Goal: Information Seeking & Learning: Learn about a topic

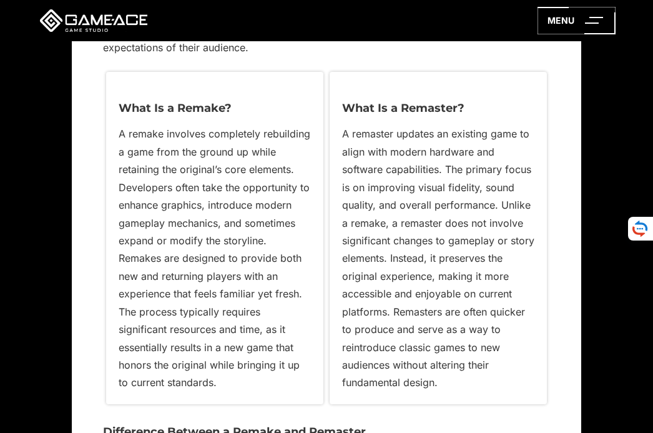
scroll to position [936, 0]
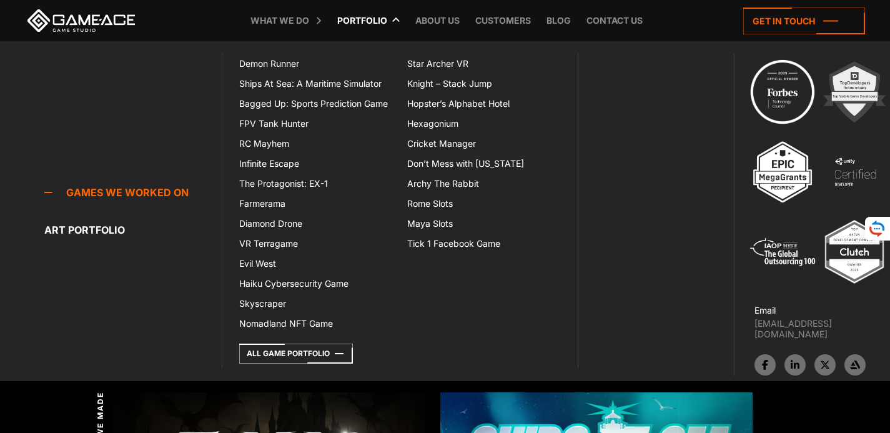
click at [365, 16] on link "Portfolio" at bounding box center [362, 20] width 62 height 41
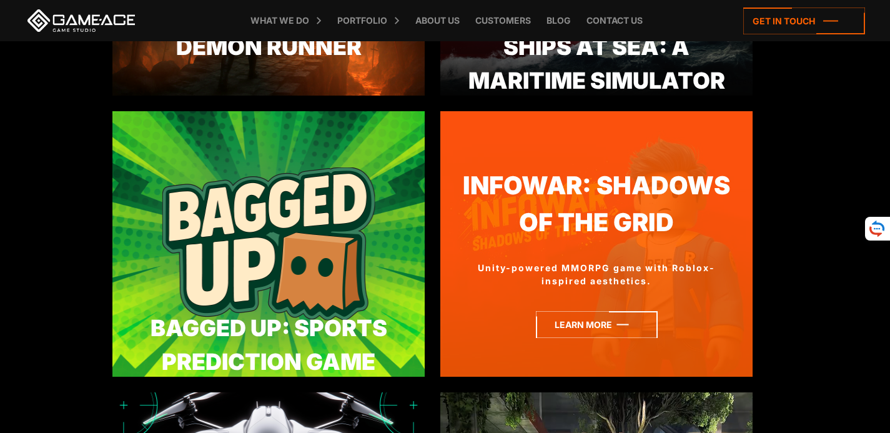
click at [568, 315] on icon at bounding box center [597, 324] width 122 height 27
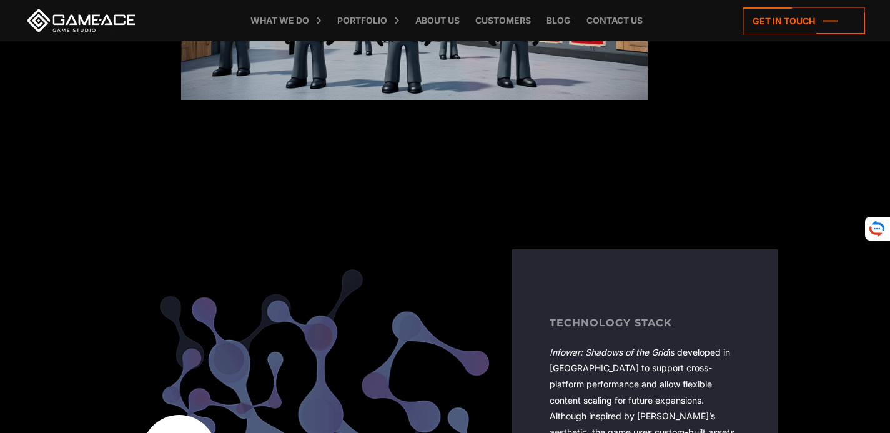
scroll to position [2122, 0]
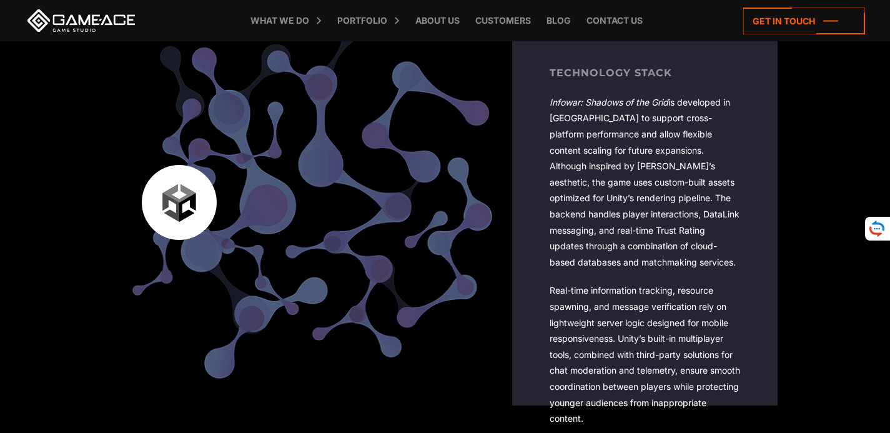
click at [417, 159] on img at bounding box center [312, 198] width 360 height 359
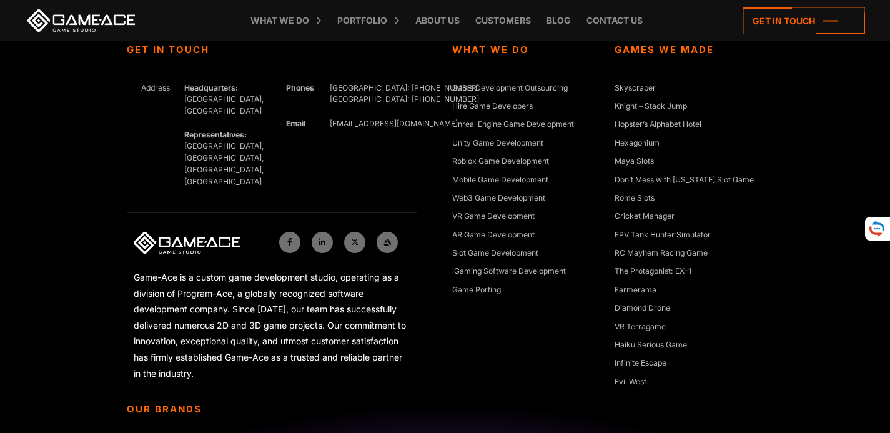
scroll to position [3812, 0]
